Goal: Task Accomplishment & Management: Manage account settings

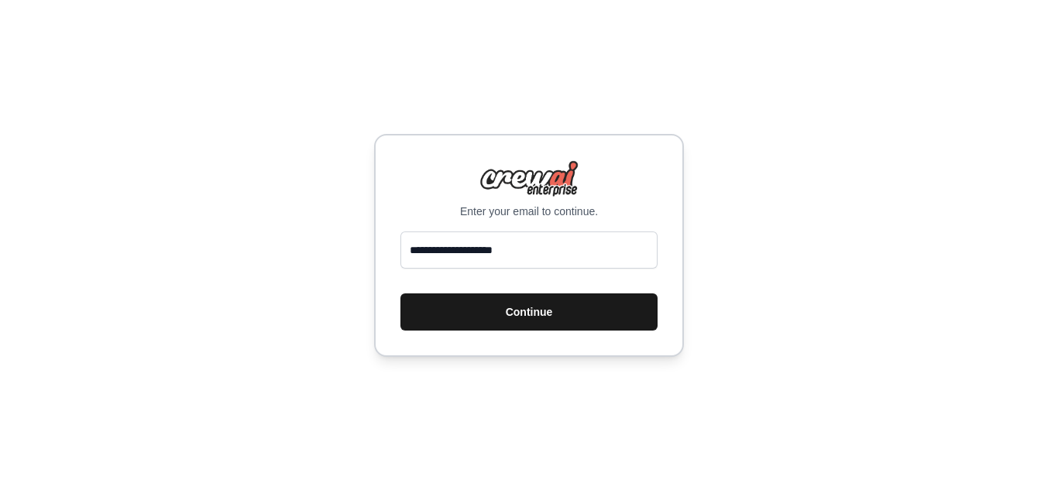
type input "**********"
click at [610, 321] on button "Continue" at bounding box center [529, 312] width 257 height 37
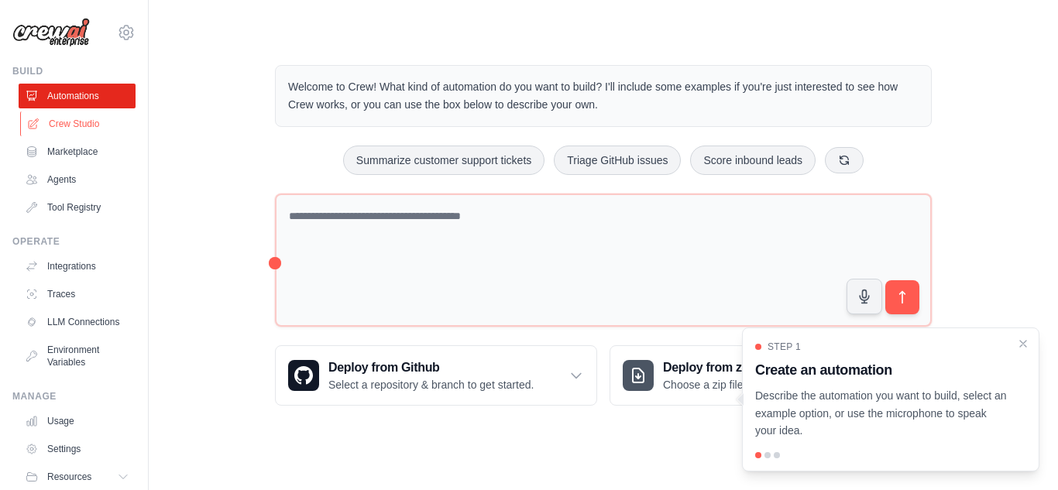
click at [100, 131] on link "Crew Studio" at bounding box center [78, 124] width 117 height 25
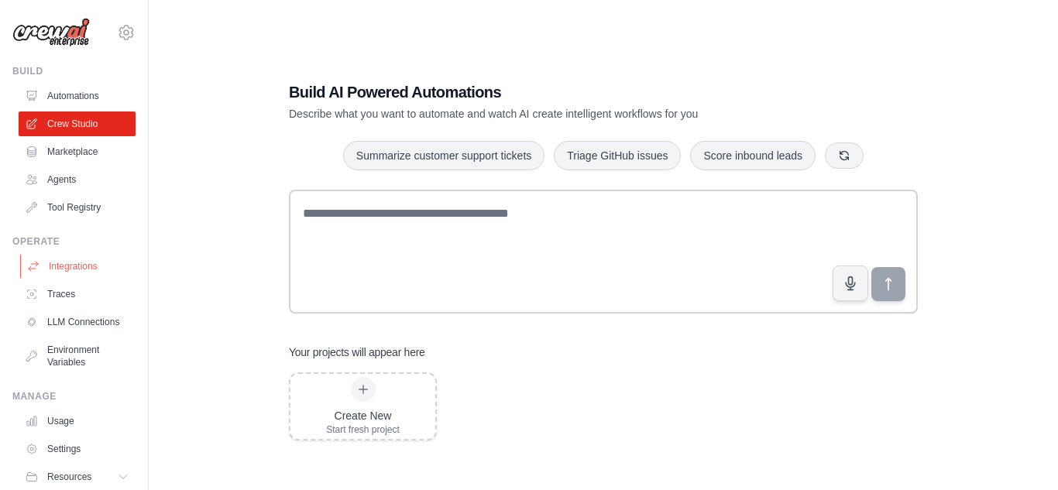
click at [83, 269] on link "Integrations" at bounding box center [78, 266] width 117 height 25
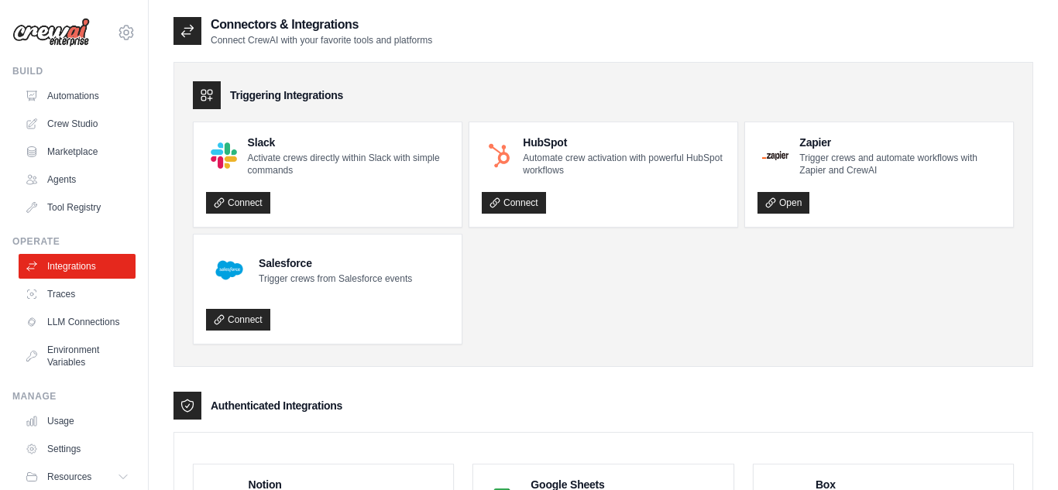
click at [600, 297] on ul "Slack Activate crews directly within Slack with simple commands Connect HubSpot…" at bounding box center [603, 233] width 821 height 223
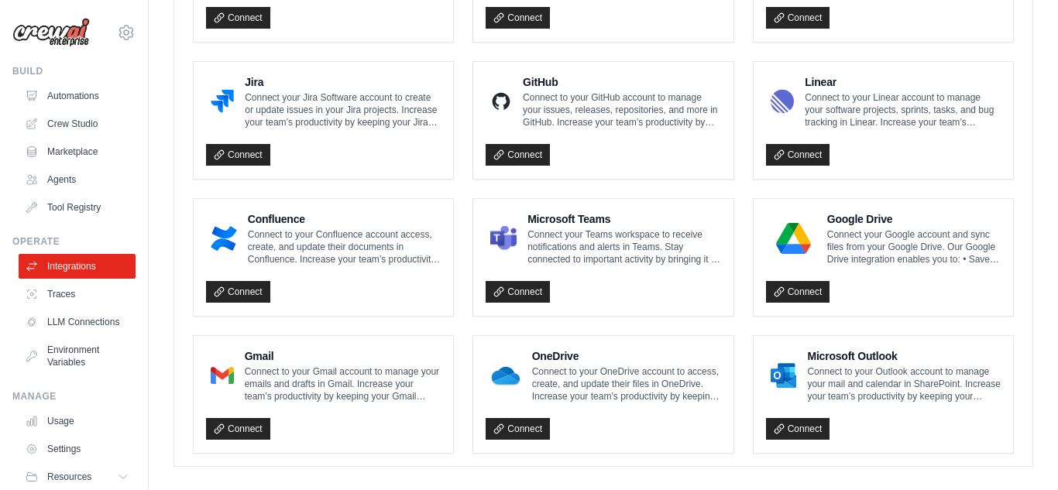
scroll to position [961, 0]
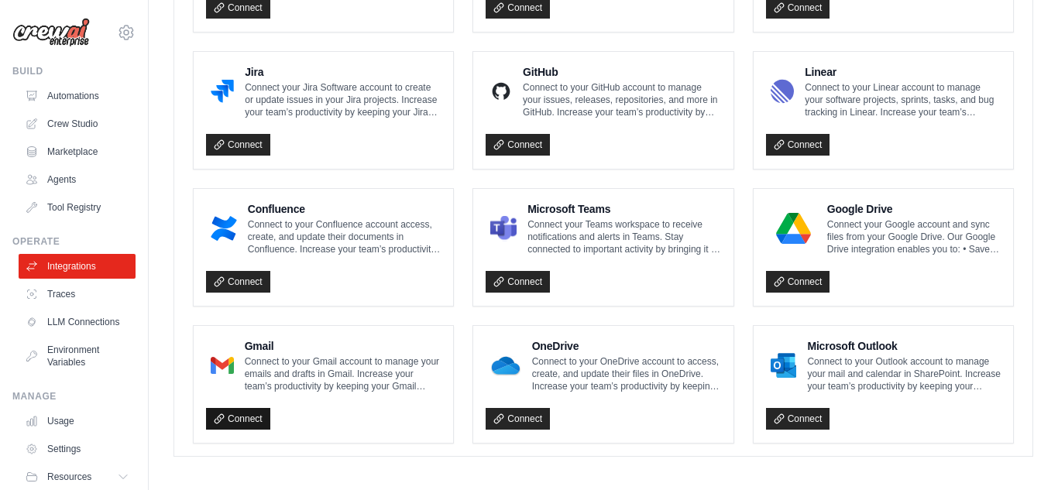
click at [258, 418] on link "Connect" at bounding box center [238, 419] width 64 height 22
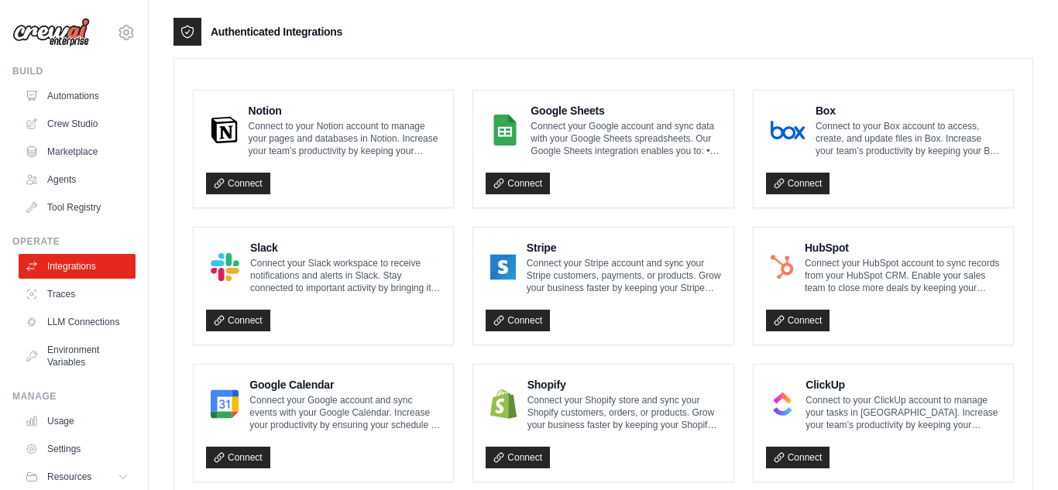
scroll to position [373, 0]
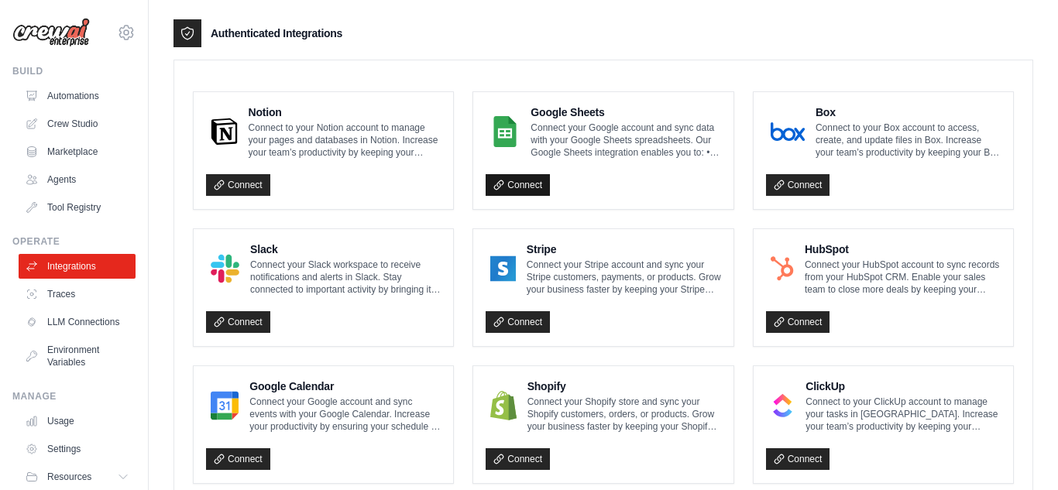
click at [532, 181] on link "Connect" at bounding box center [518, 185] width 64 height 22
click at [68, 37] on img at bounding box center [50, 32] width 77 height 29
click at [40, 30] on img at bounding box center [50, 32] width 77 height 29
click at [138, 29] on div "[EMAIL_ADDRESS][DOMAIN_NAME] Settings Build Automations Crew Studio Marketplace" at bounding box center [74, 245] width 149 height 490
click at [125, 32] on icon at bounding box center [126, 32] width 19 height 19
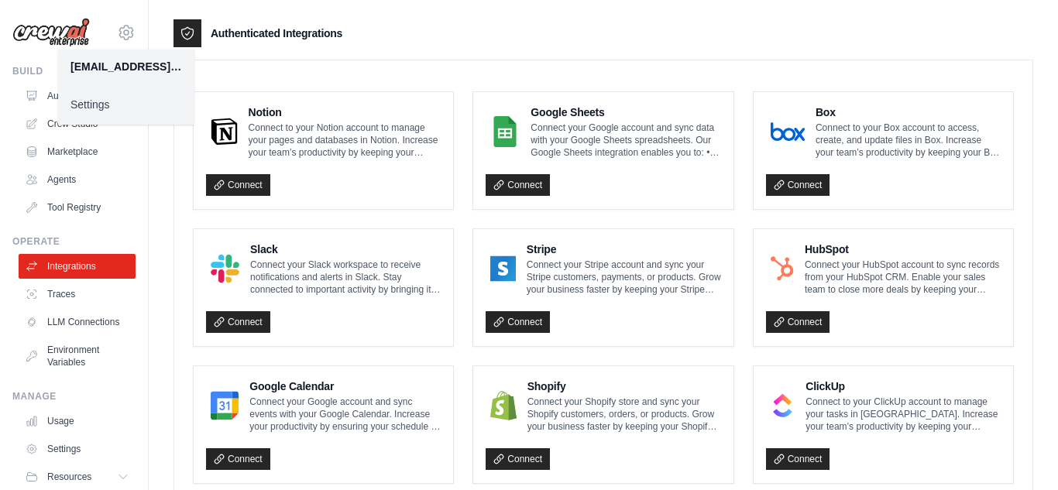
click at [96, 98] on link "Settings" at bounding box center [126, 105] width 136 height 28
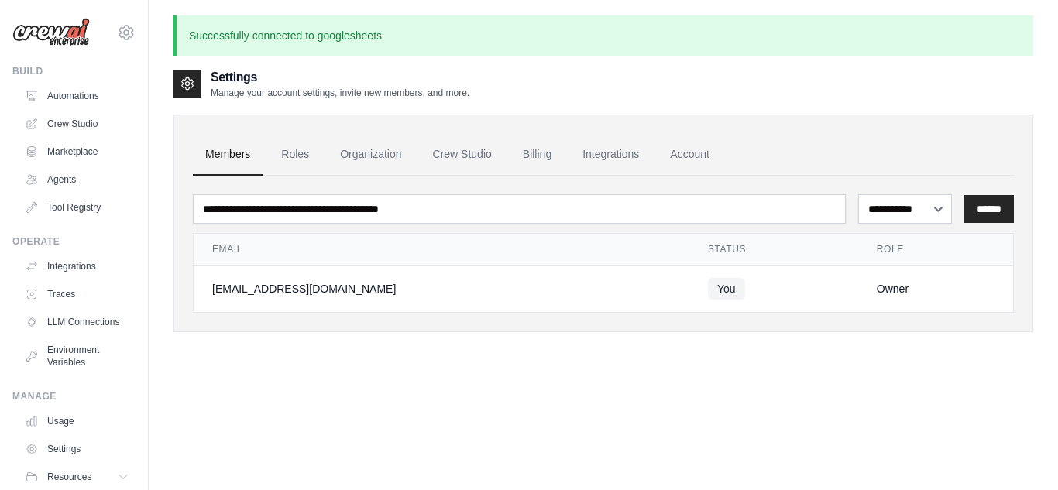
click at [47, 31] on img at bounding box center [50, 32] width 77 height 29
click at [101, 212] on link "Tool Registry" at bounding box center [78, 207] width 117 height 25
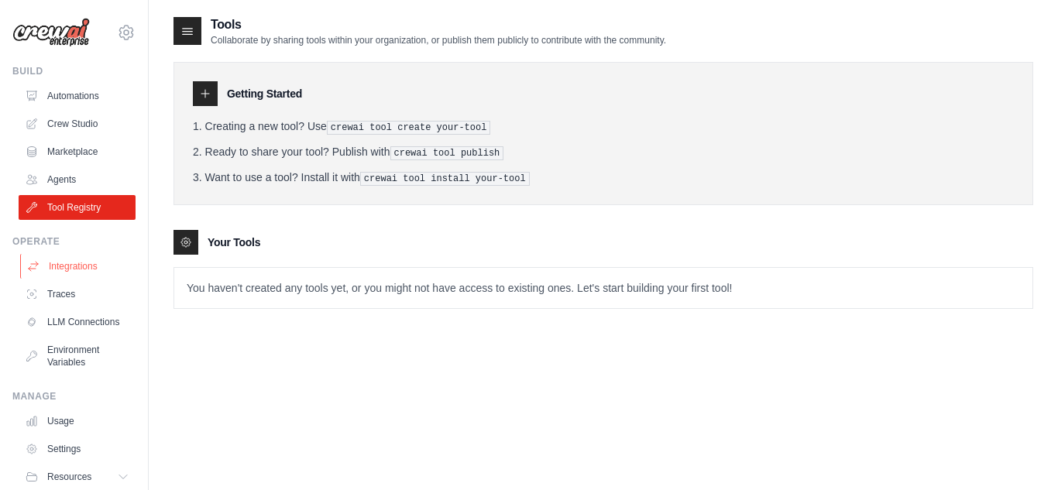
click at [75, 266] on link "Integrations" at bounding box center [78, 266] width 117 height 25
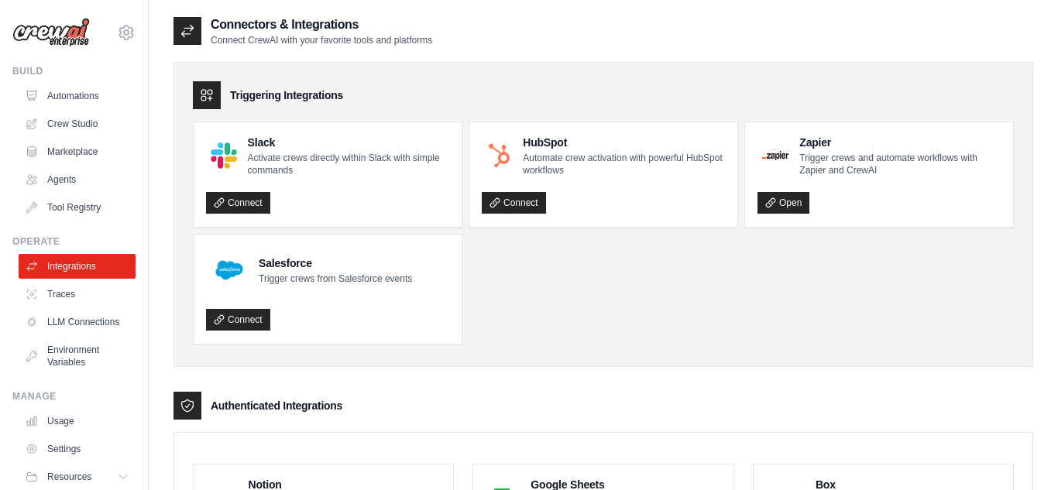
click at [627, 273] on ul "Slack Activate crews directly within Slack with simple commands Connect HubSpot…" at bounding box center [603, 233] width 821 height 223
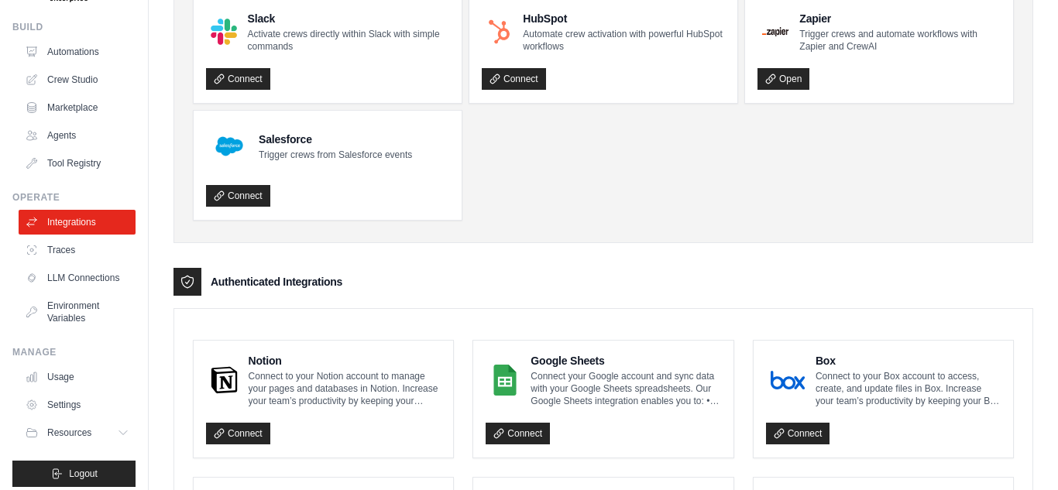
scroll to position [53, 0]
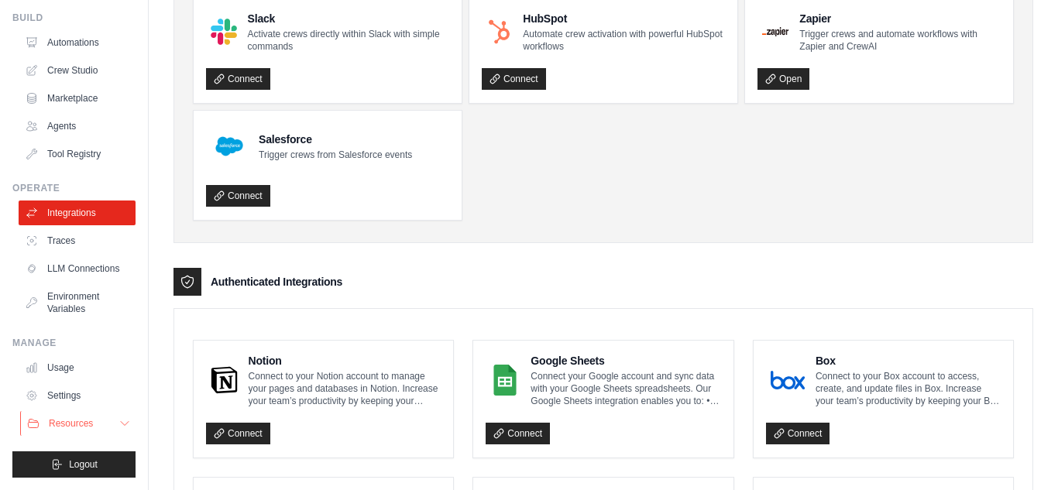
click at [81, 432] on button "Resources" at bounding box center [78, 423] width 117 height 25
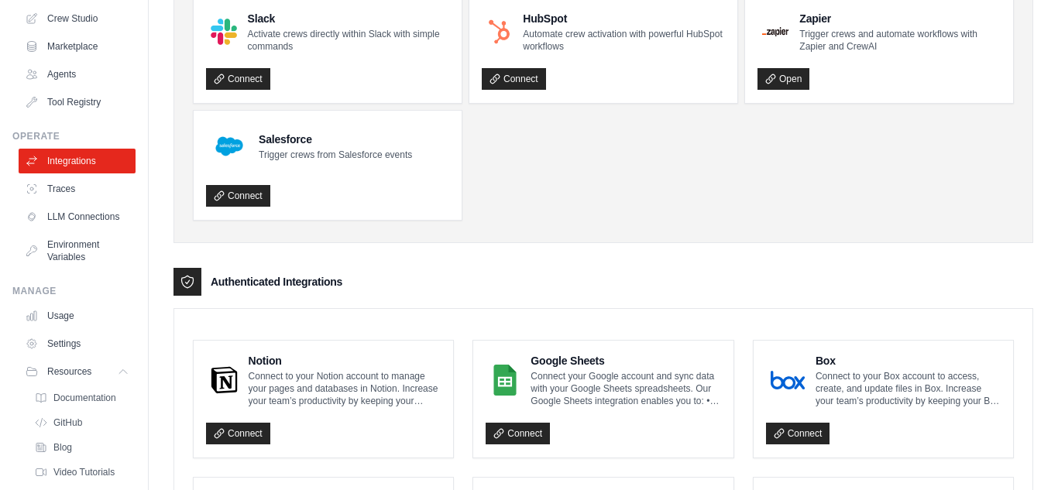
scroll to position [153, 0]
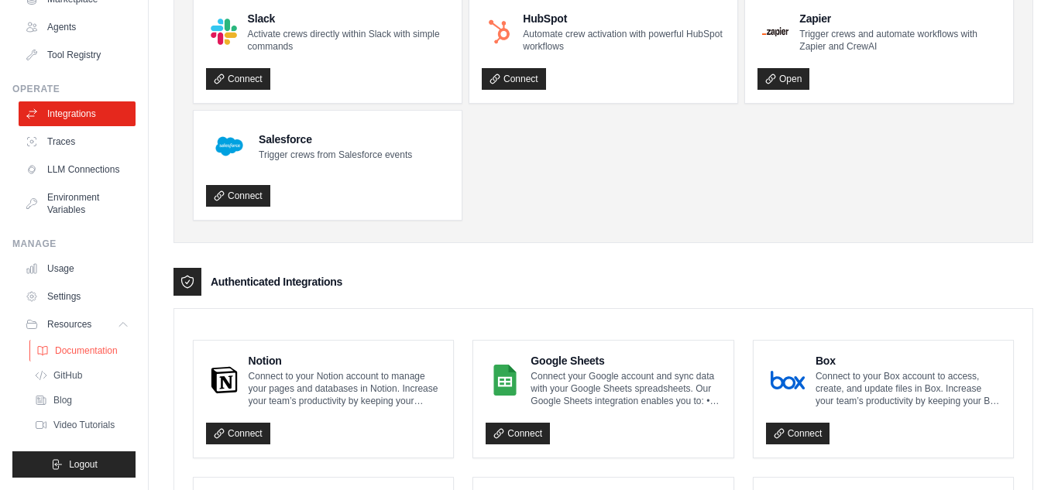
click at [89, 349] on span "Documentation" at bounding box center [86, 351] width 63 height 12
